Goal: Transaction & Acquisition: Purchase product/service

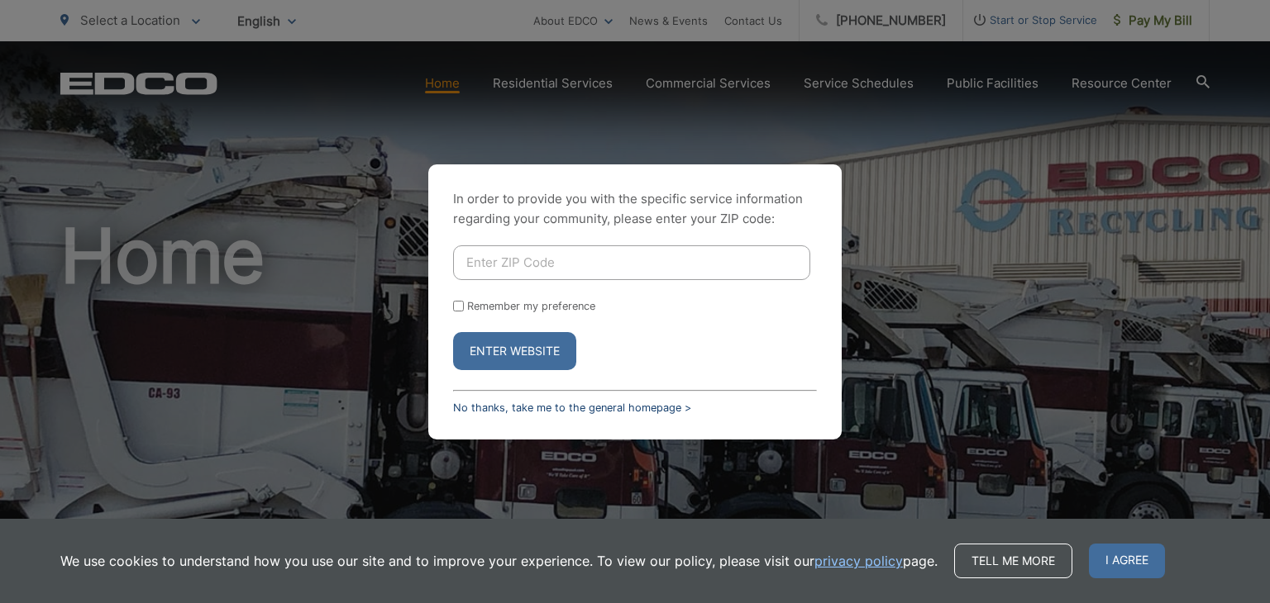
click at [496, 407] on link "No thanks, take me to the general homepage >" at bounding box center [572, 408] width 238 height 12
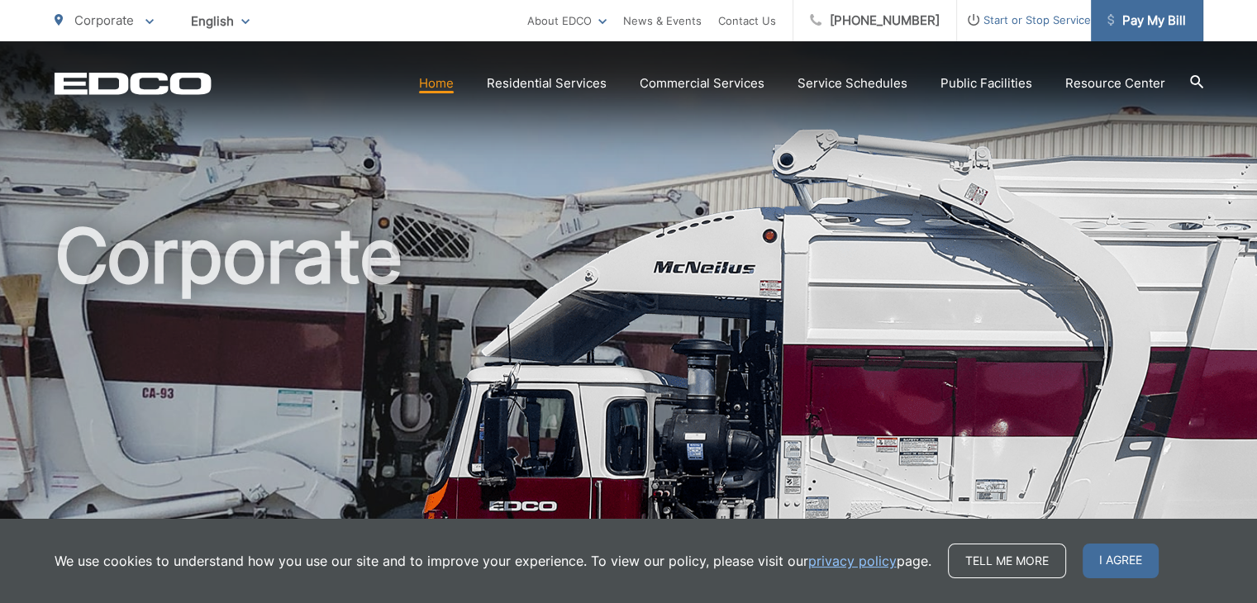
click at [1167, 19] on span "Pay My Bill" at bounding box center [1147, 21] width 79 height 20
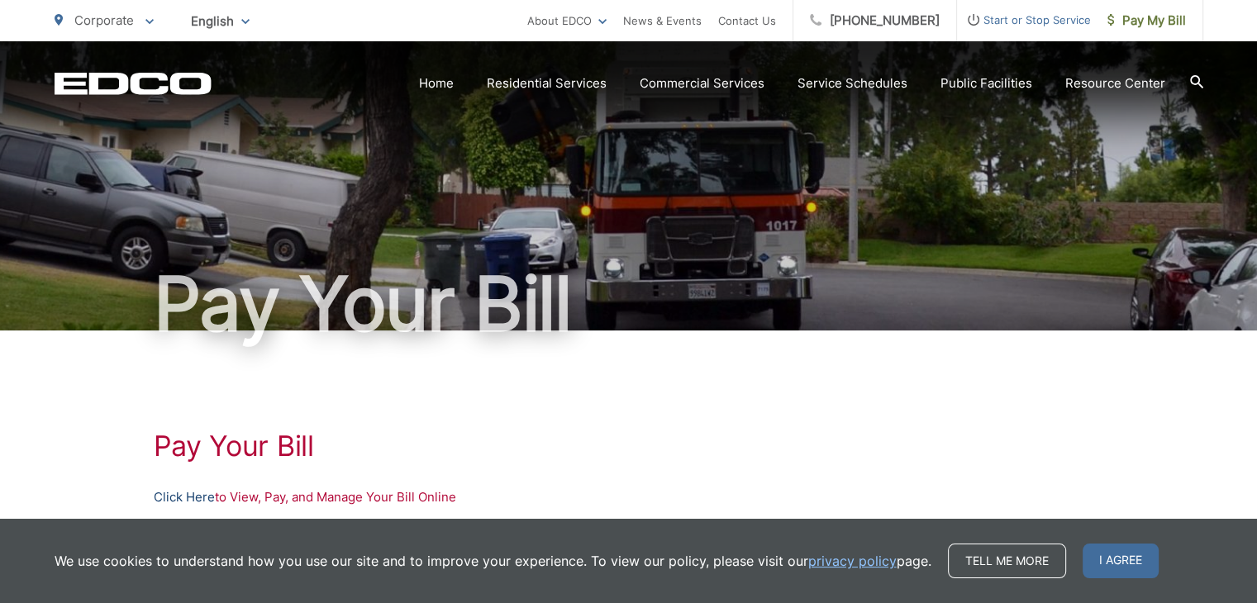
click at [185, 503] on link "Click Here" at bounding box center [184, 498] width 61 height 20
